Goal: Information Seeking & Learning: Learn about a topic

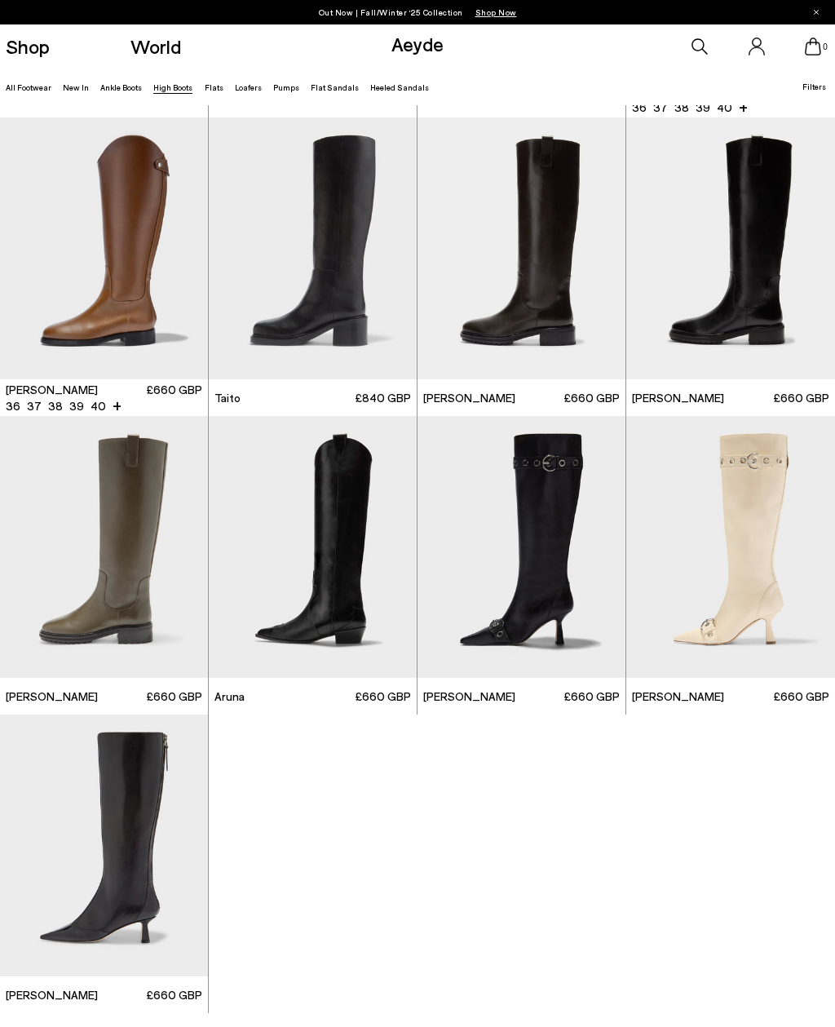
scroll to position [2425, 0]
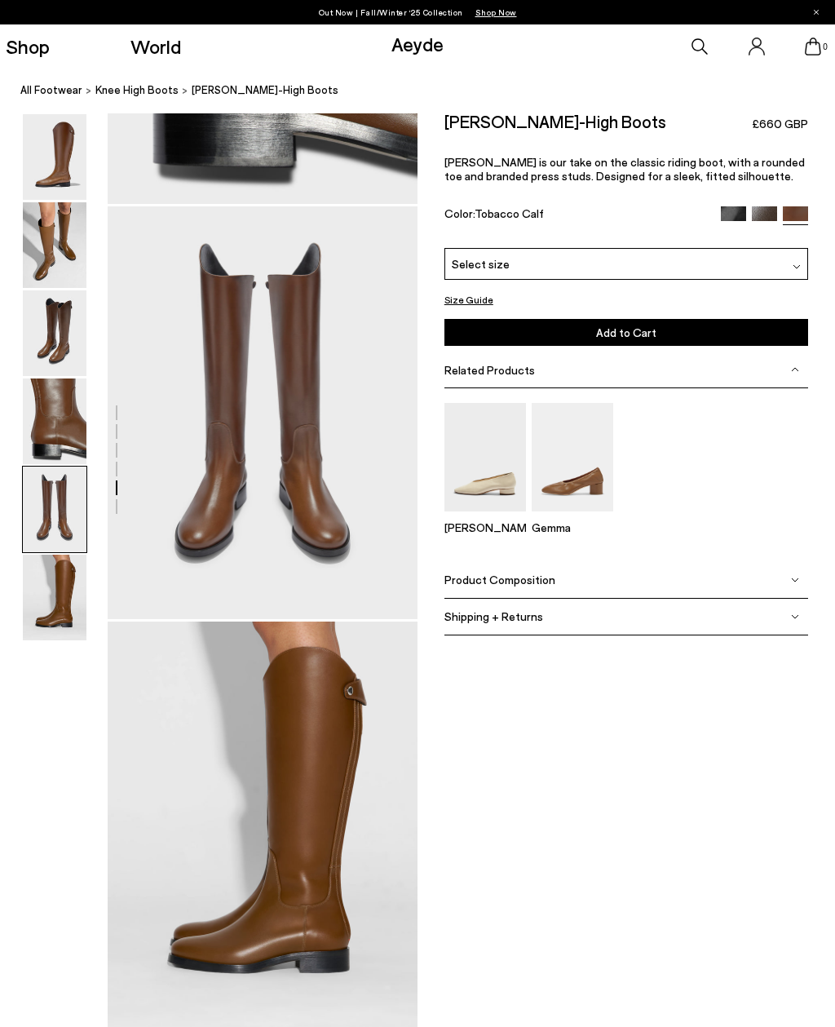
scroll to position [1547, 0]
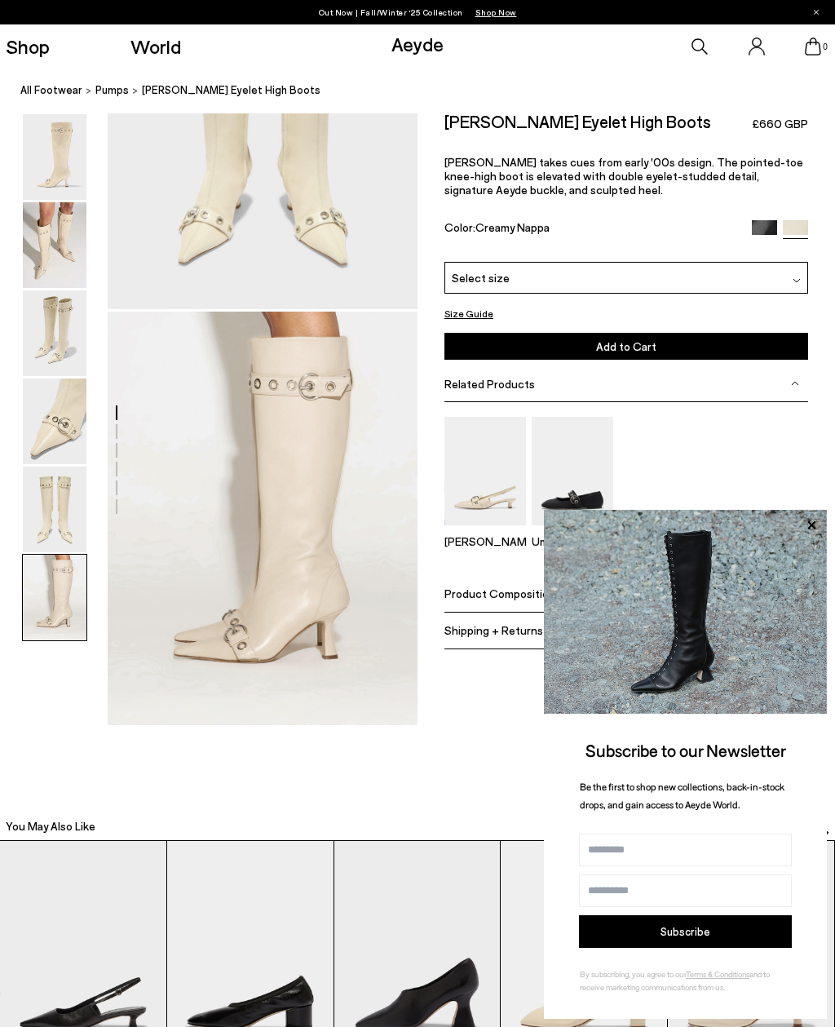
scroll to position [1877, 0]
